Goal: Information Seeking & Learning: Learn about a topic

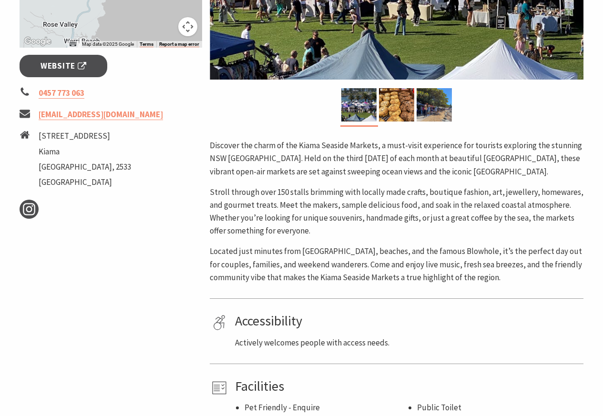
scroll to position [343, 0]
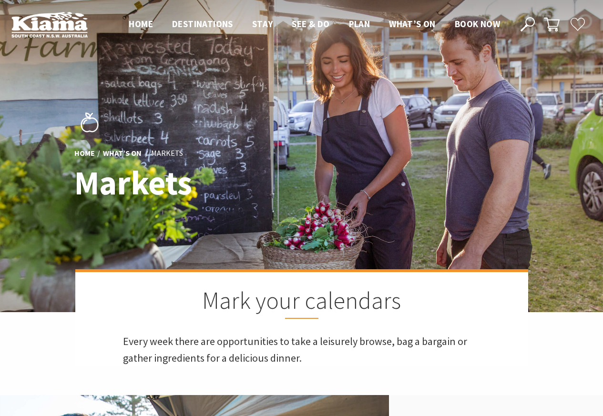
scroll to position [5, 5]
